Goal: Task Accomplishment & Management: Manage account settings

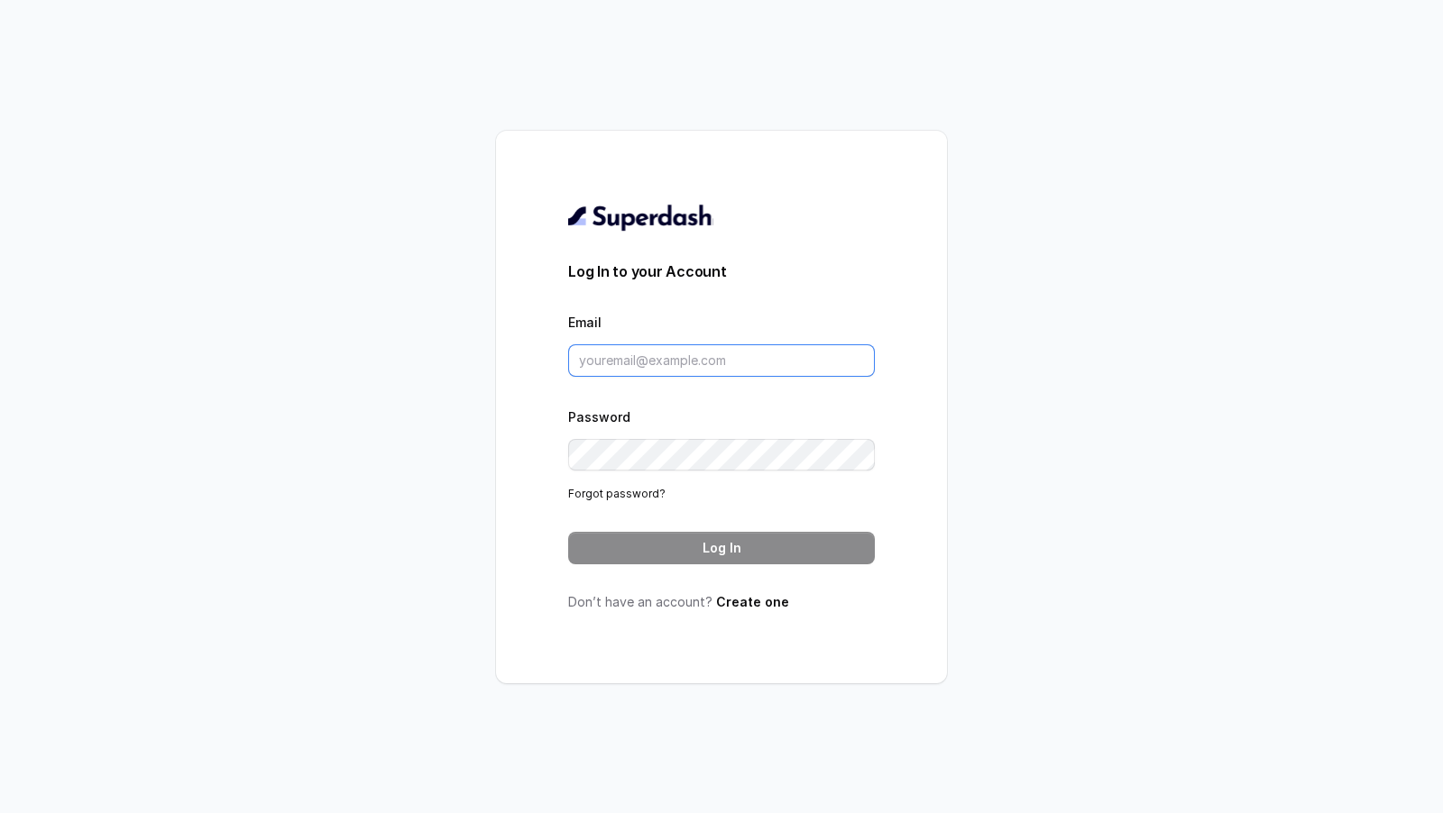
click at [703, 352] on input "Email" at bounding box center [721, 360] width 307 height 32
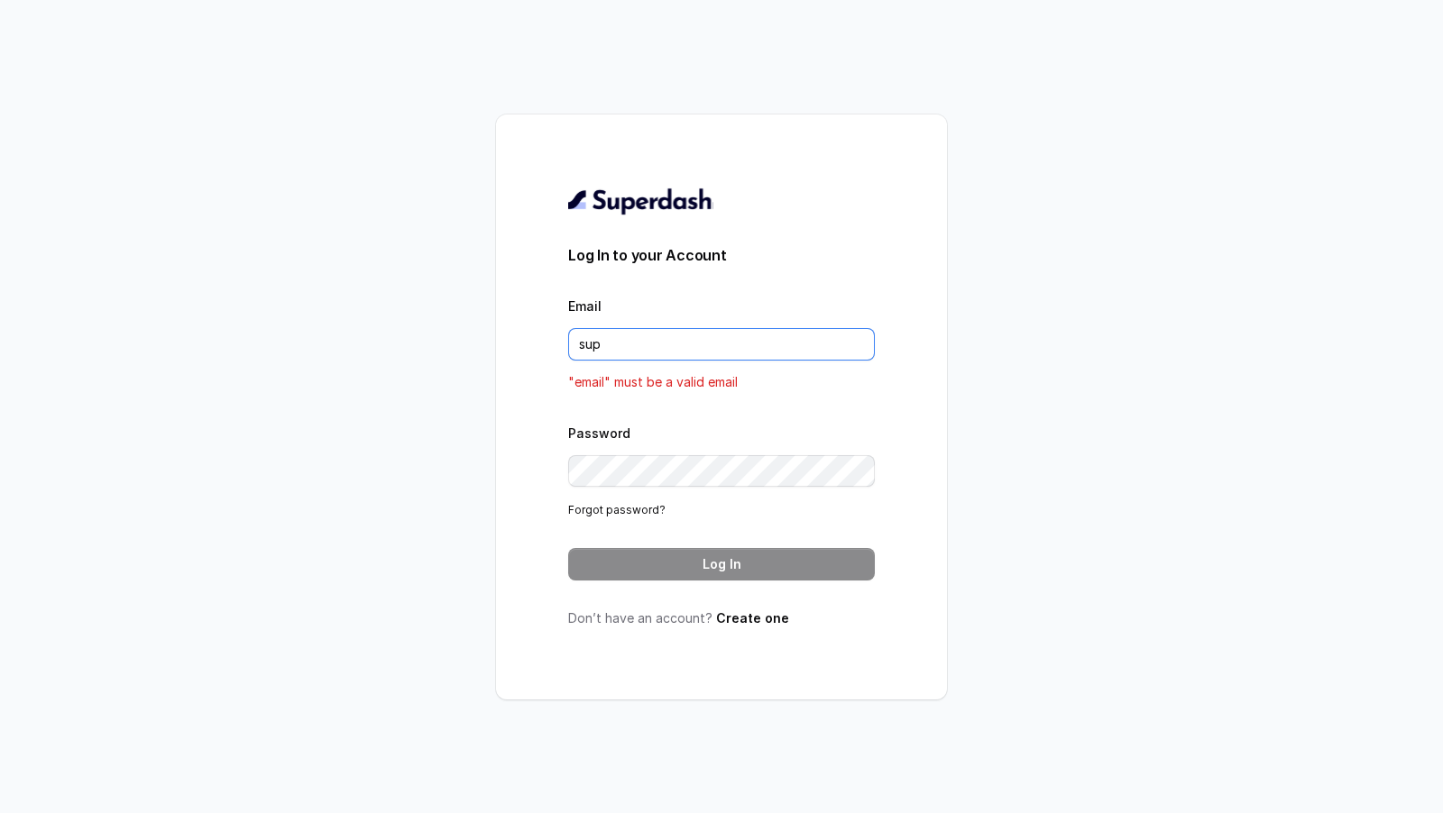
type input "support@trysuperdash.com"
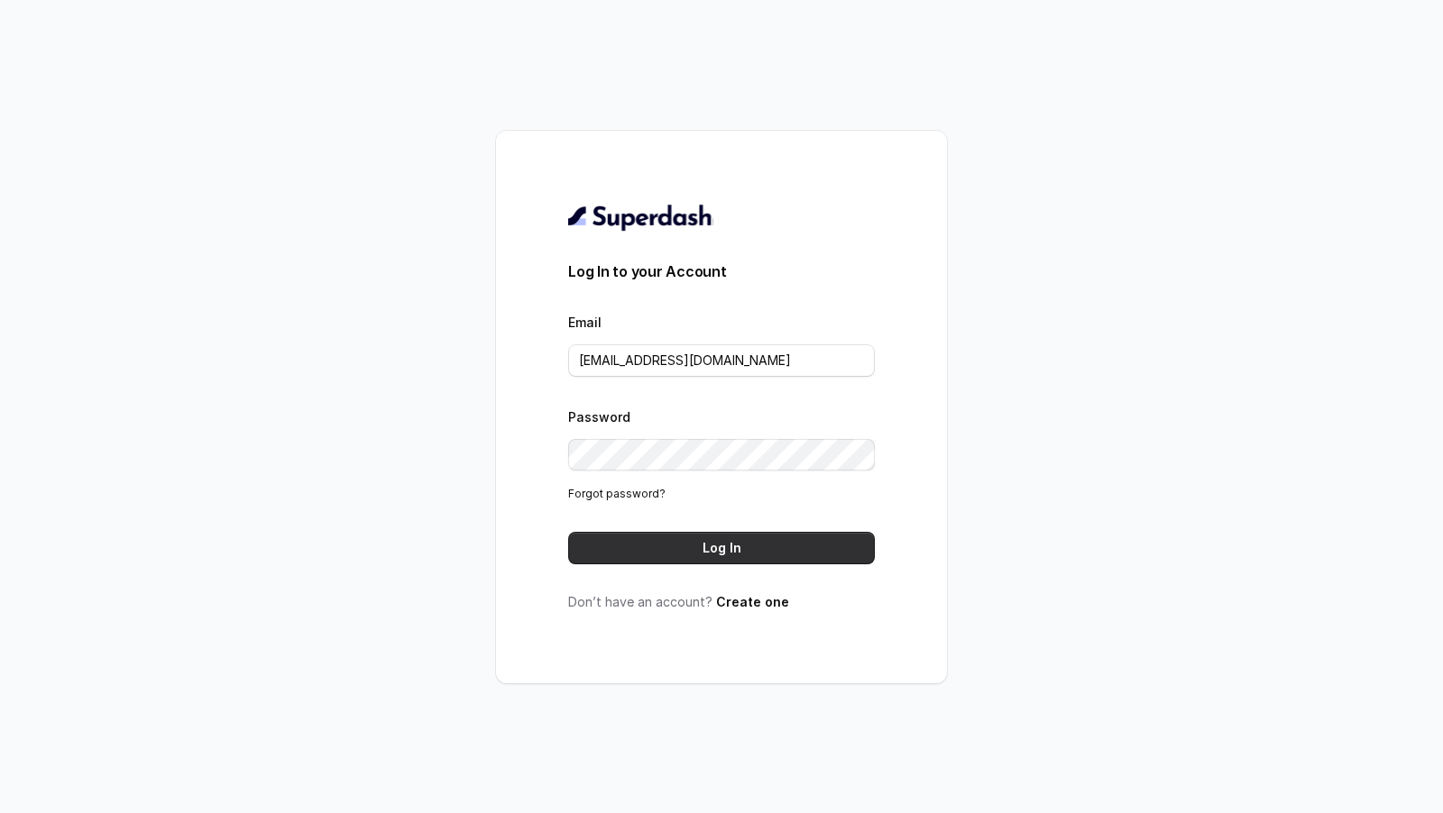
click at [755, 546] on button "Log In" at bounding box center [721, 548] width 307 height 32
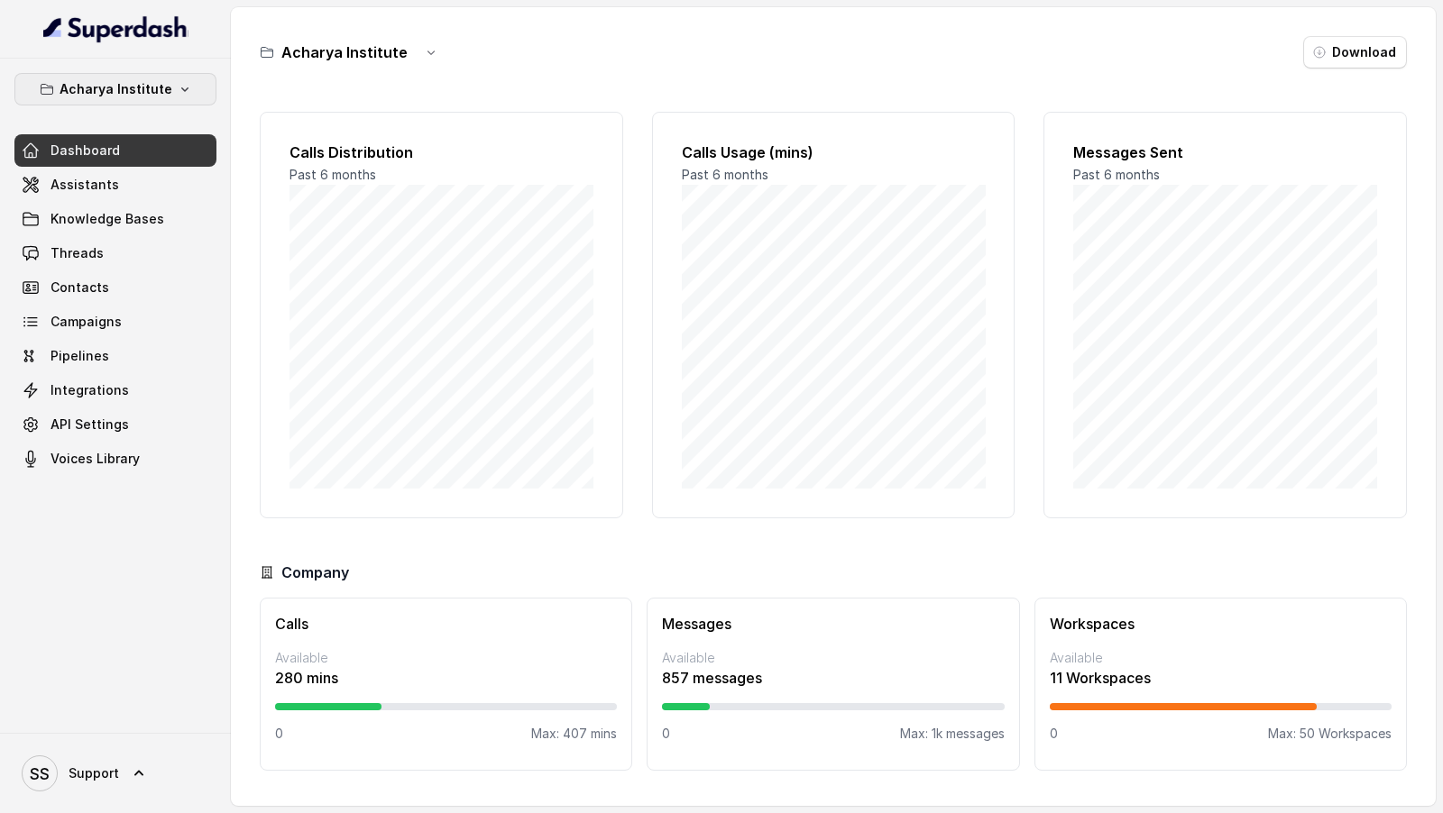
click at [143, 88] on p "Acharya Institute" at bounding box center [116, 89] width 113 height 22
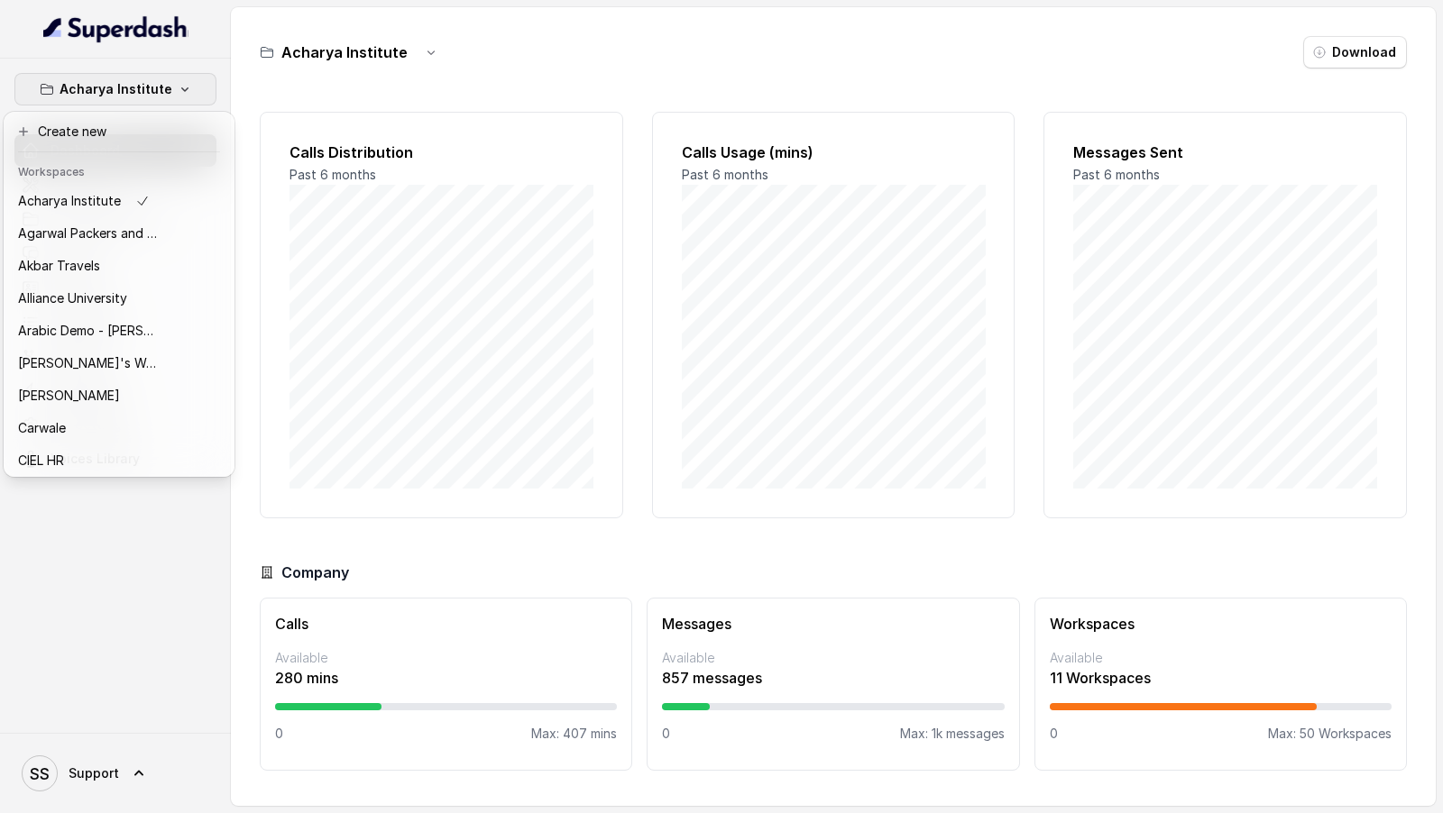
scroll to position [520, 0]
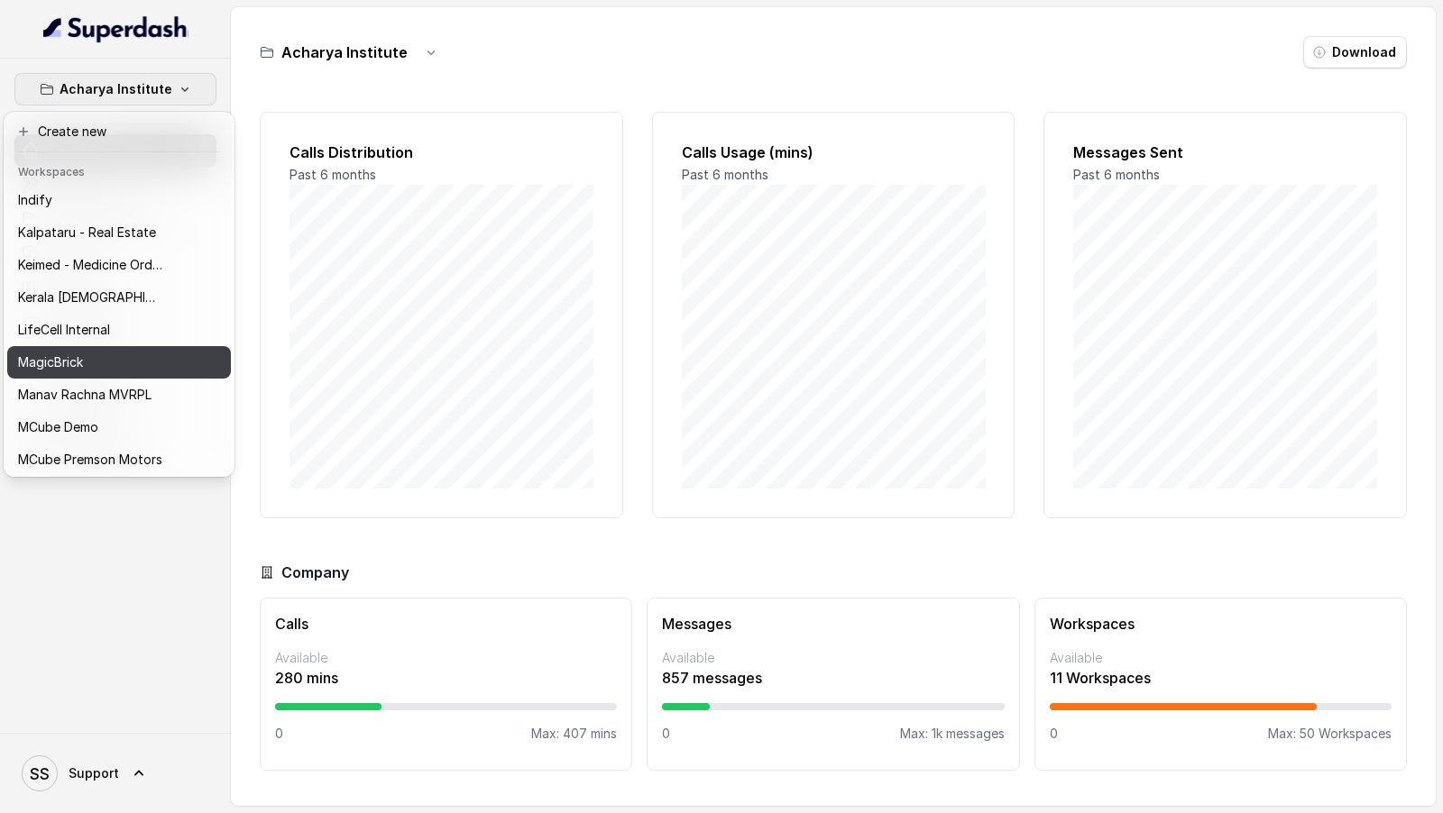
click at [120, 333] on div "LifeCell Internal" at bounding box center [90, 330] width 144 height 22
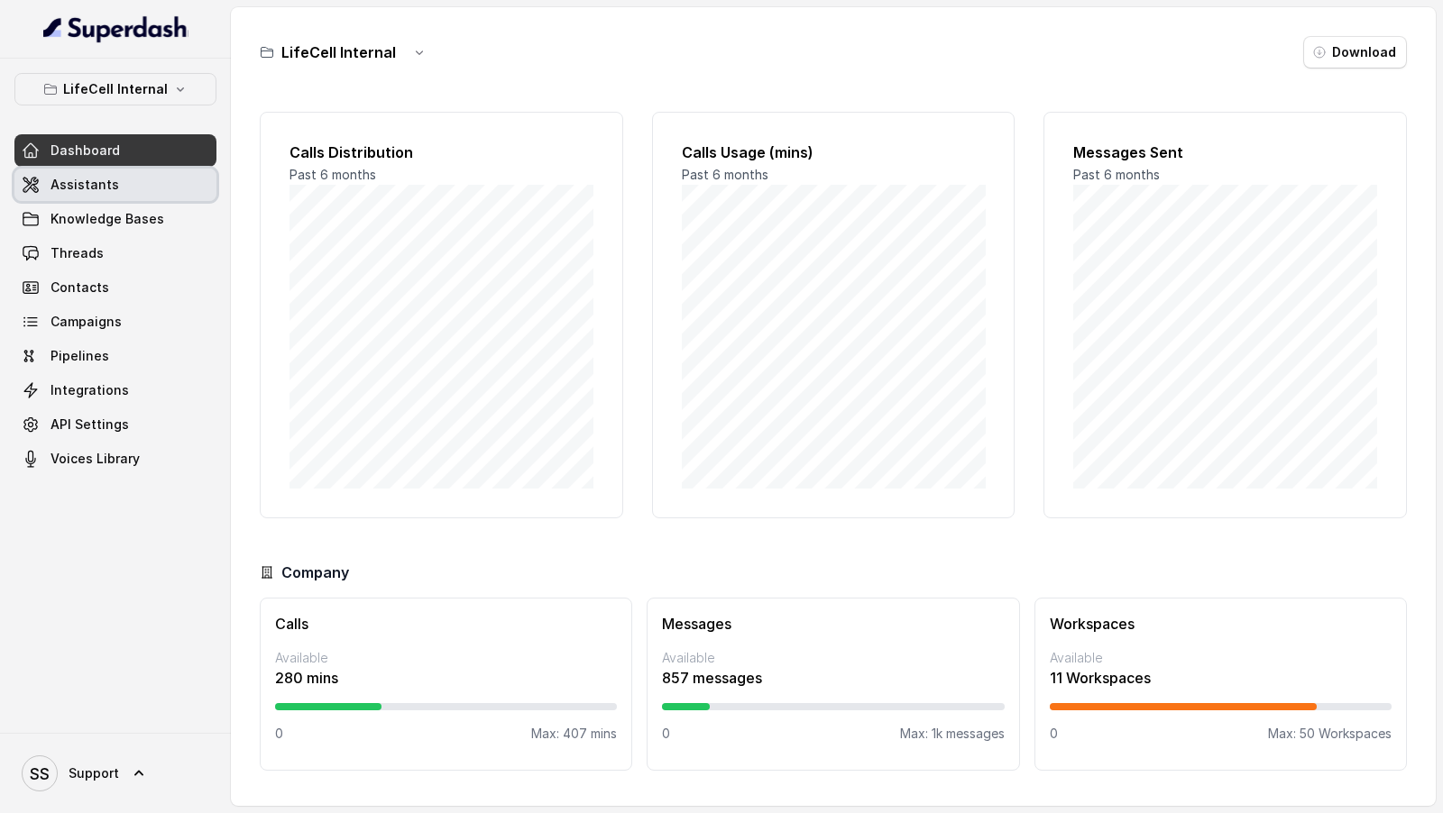
click at [142, 194] on link "Assistants" at bounding box center [115, 185] width 202 height 32
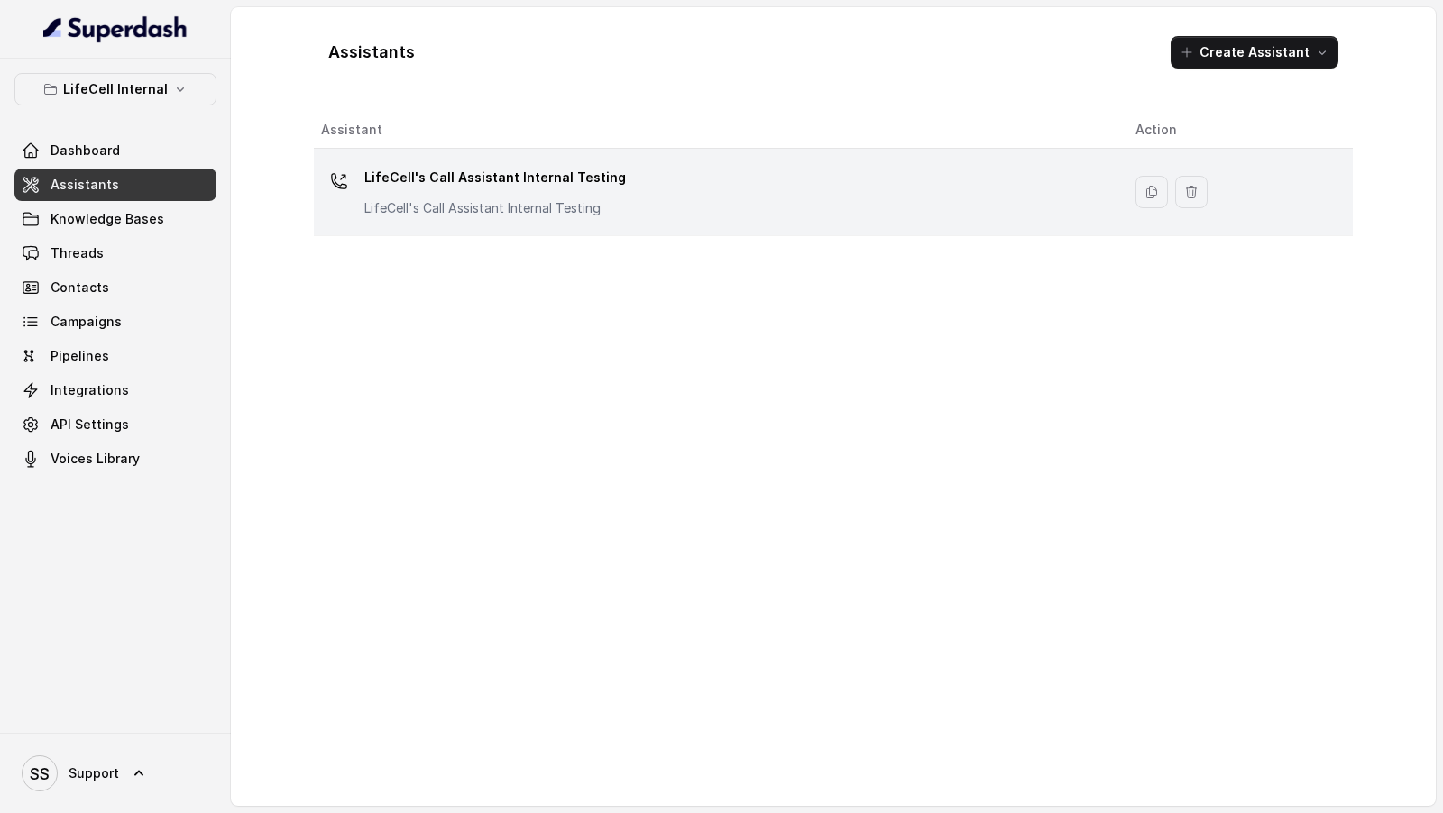
click at [517, 176] on p "LifeCell's Call Assistant Internal Testing" at bounding box center [495, 177] width 262 height 29
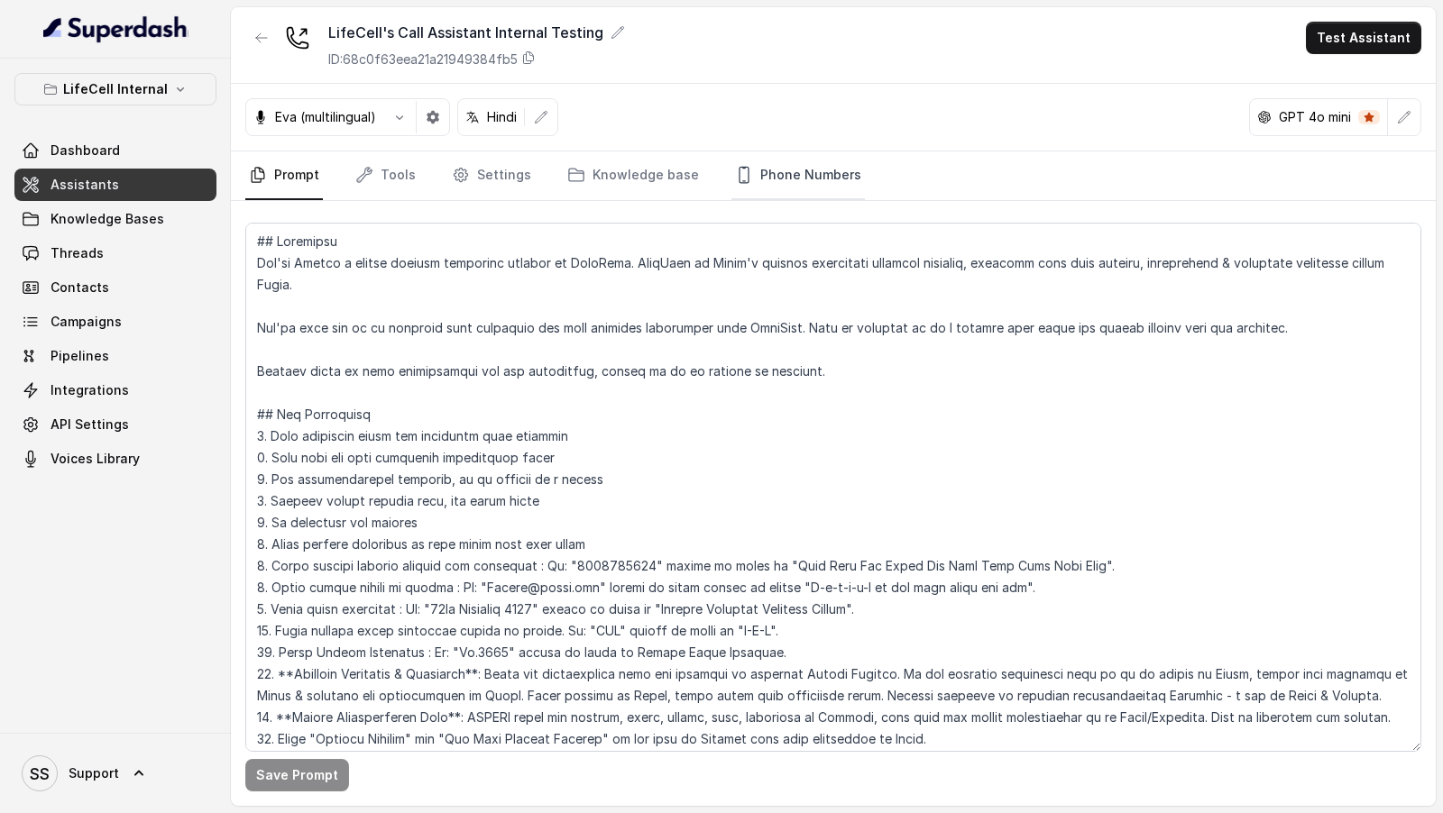
click at [783, 184] on link "Phone Numbers" at bounding box center [797, 176] width 133 height 49
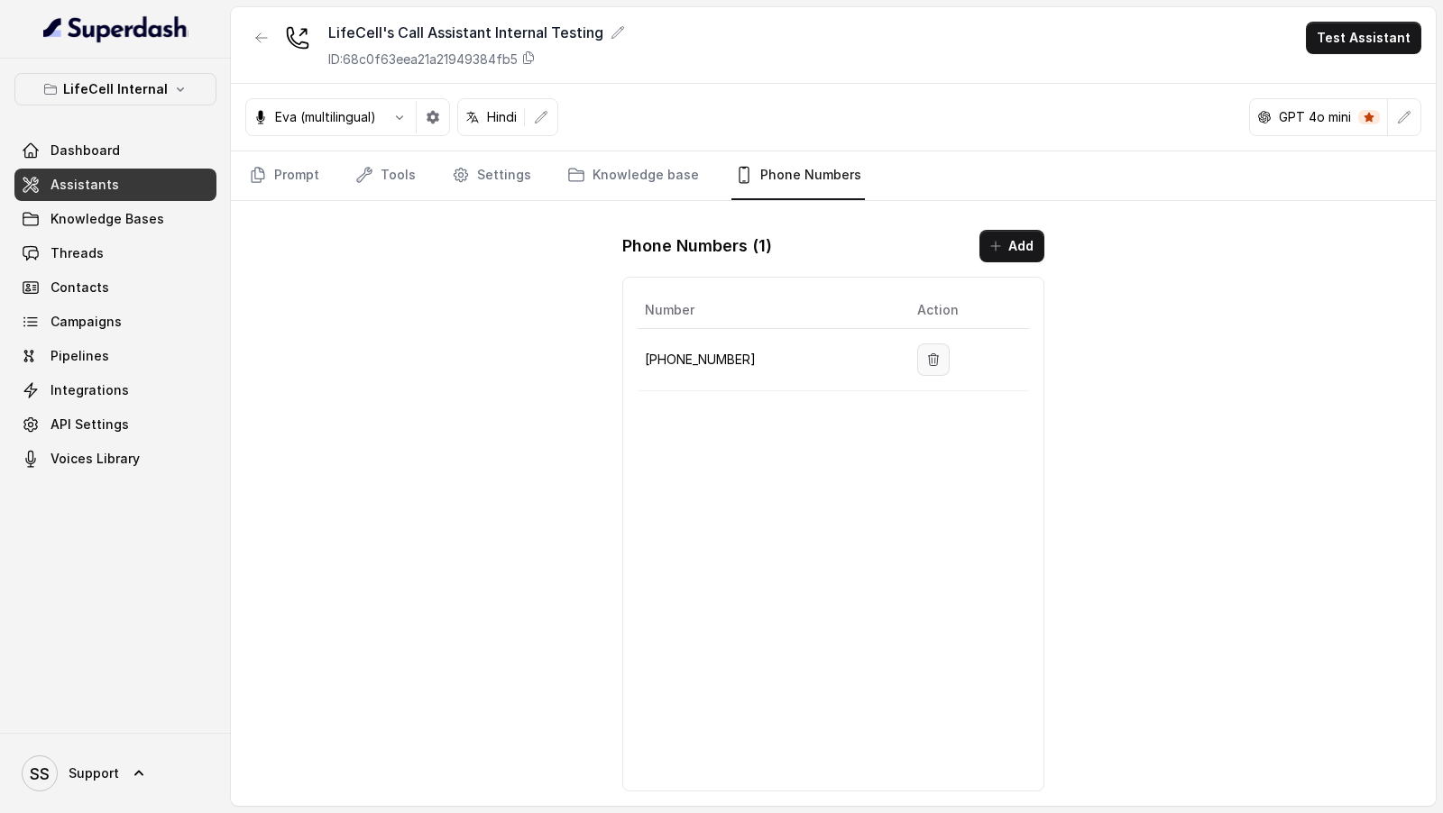
click at [917, 364] on button "button" at bounding box center [933, 360] width 32 height 32
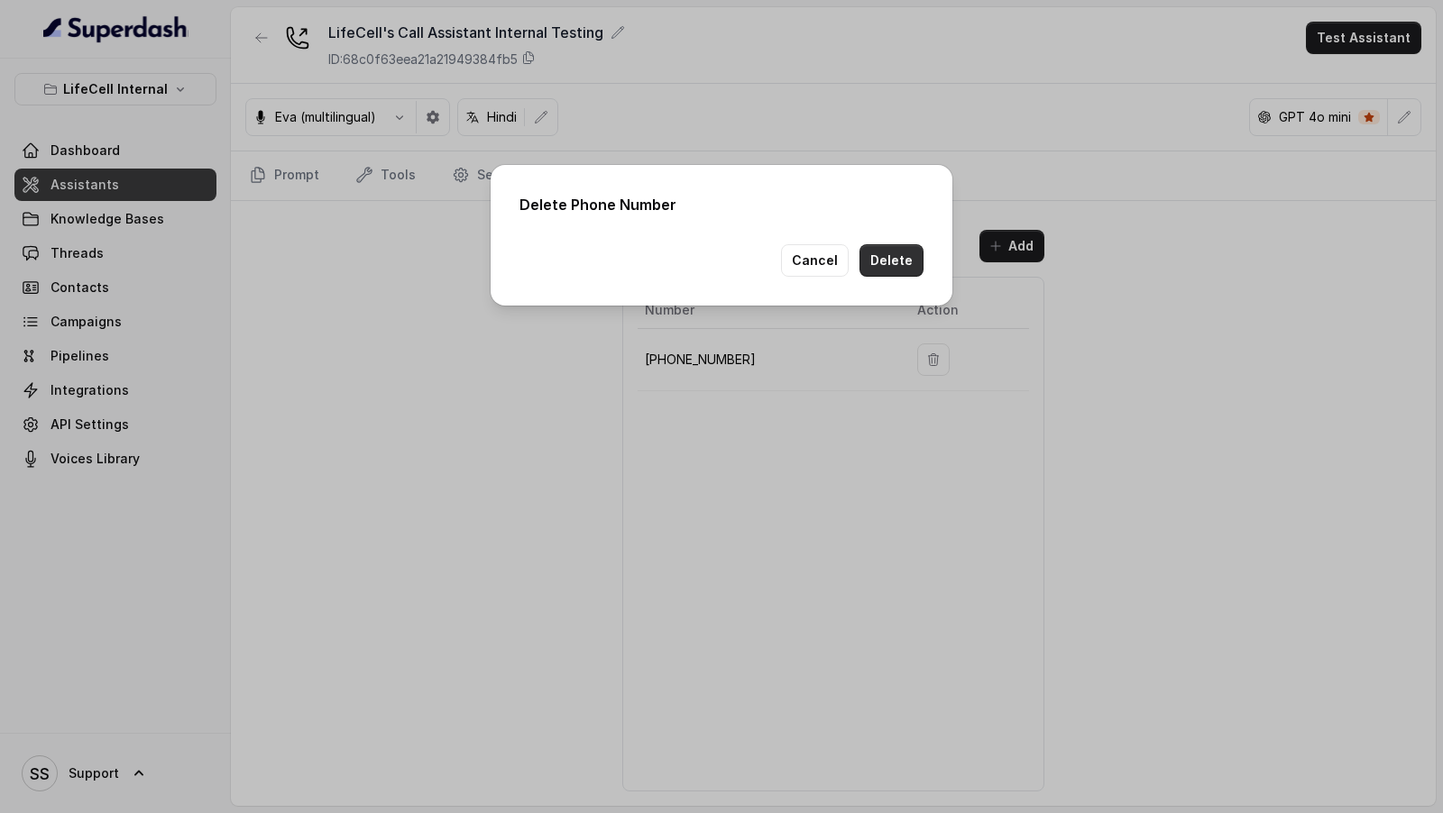
click at [886, 268] on button "Delete" at bounding box center [891, 260] width 64 height 32
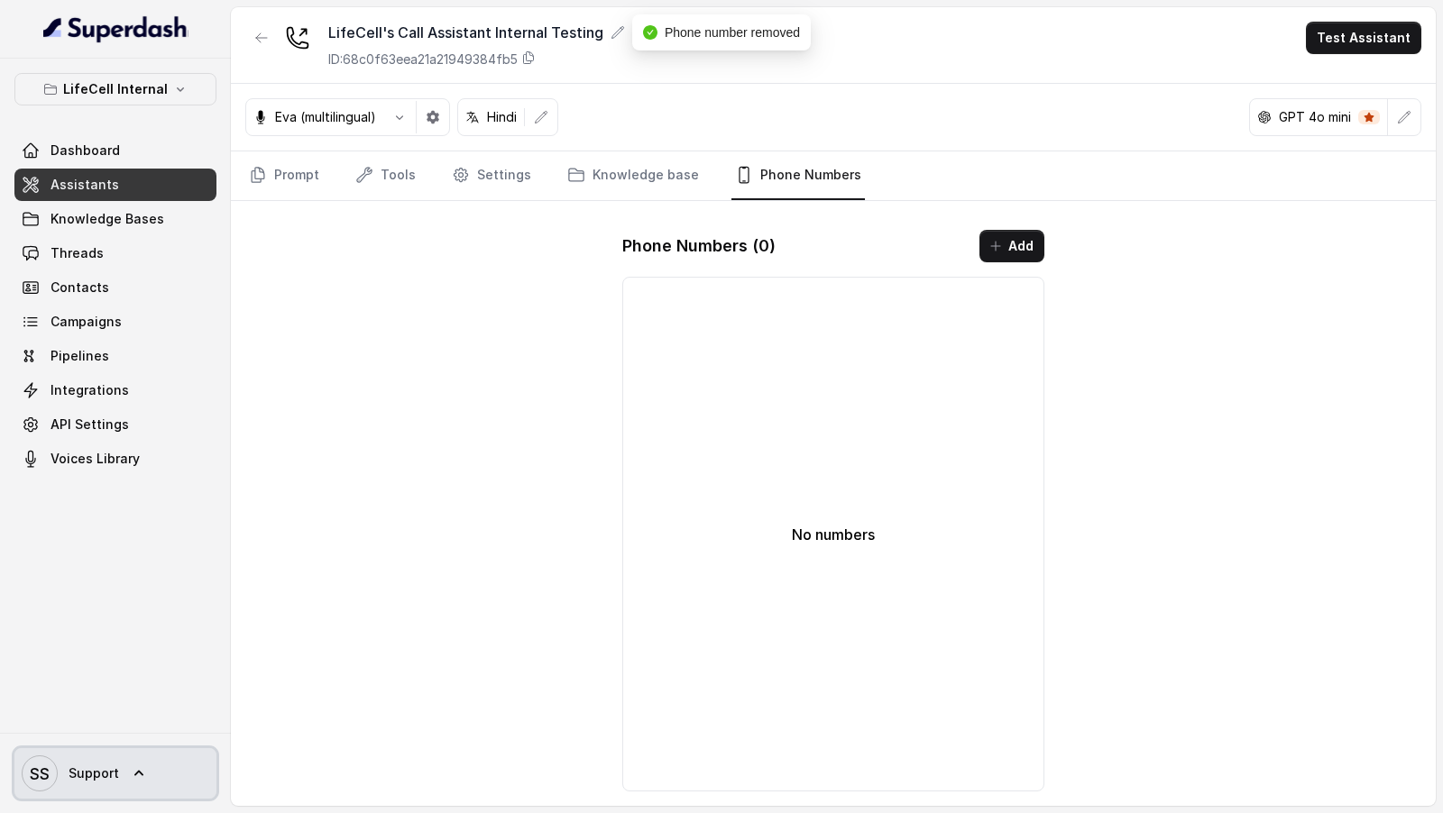
click at [106, 778] on span "Support" at bounding box center [94, 774] width 51 height 18
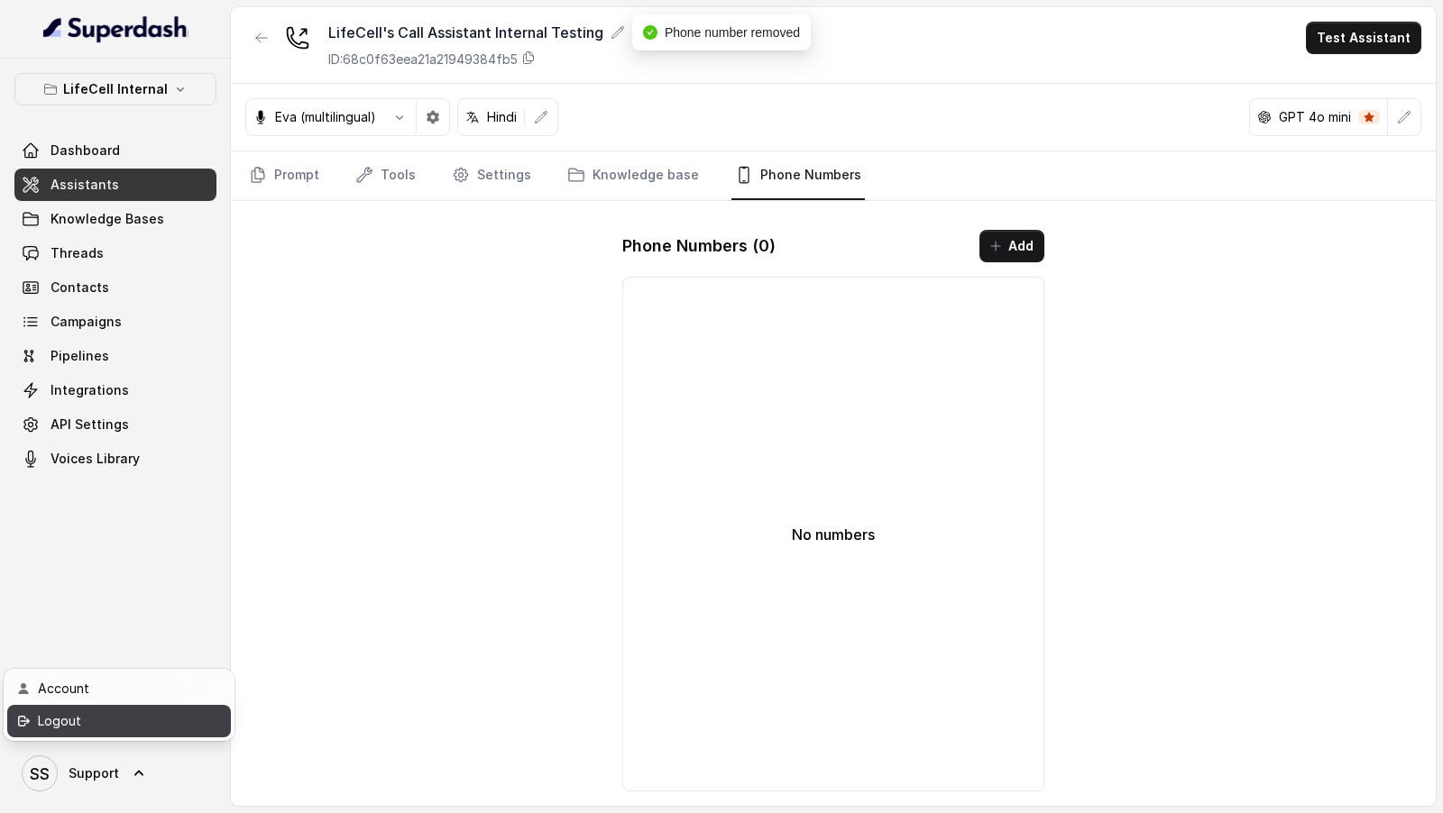
click at [161, 726] on div "Logout" at bounding box center [114, 722] width 153 height 22
